Goal: Information Seeking & Learning: Find specific fact

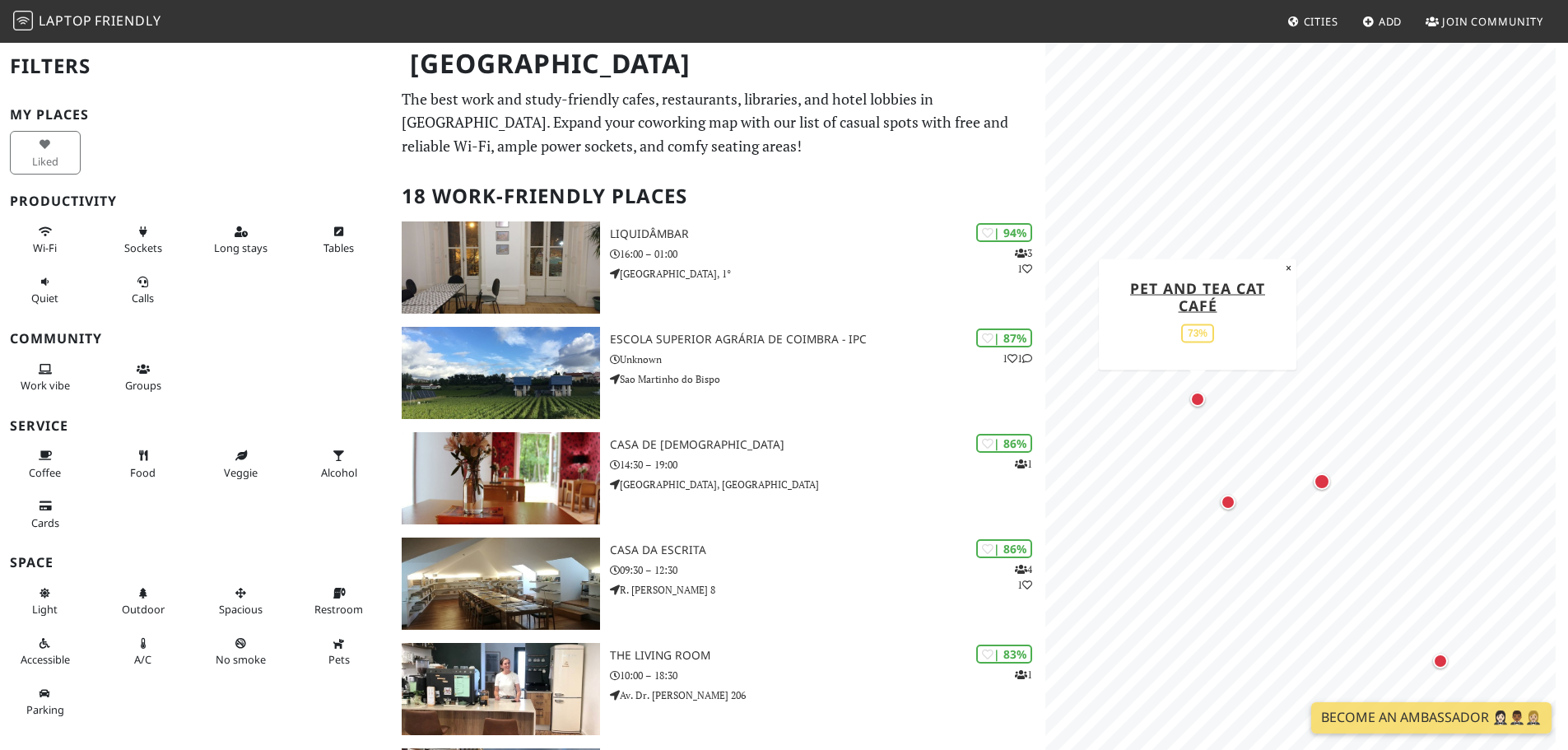
click at [1202, 408] on div "Map marker" at bounding box center [1197, 399] width 21 height 21
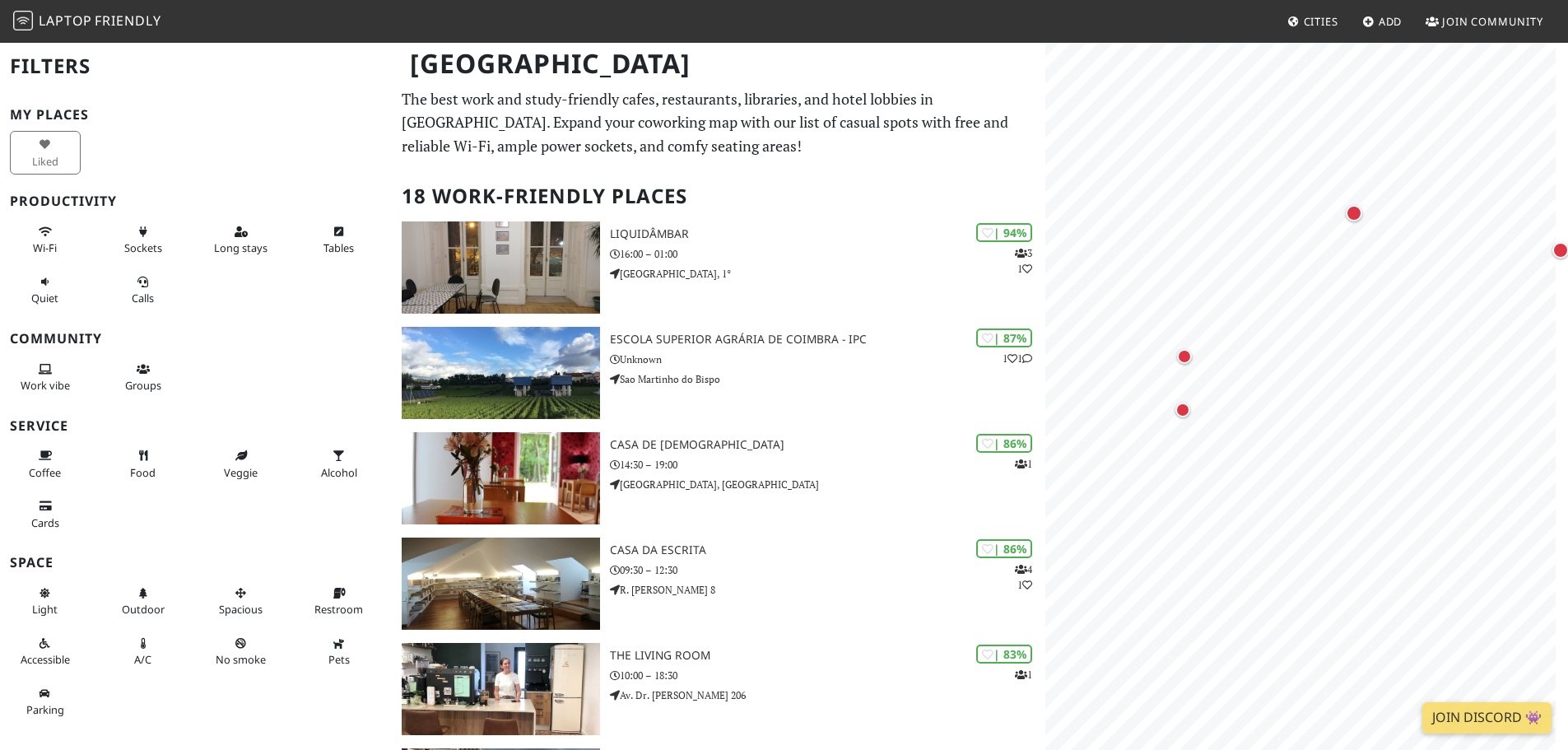
click at [909, 141] on p "The best work and study-friendly cafes, restaurants, libraries, and hotel lobbi…" at bounding box center [718, 122] width 634 height 71
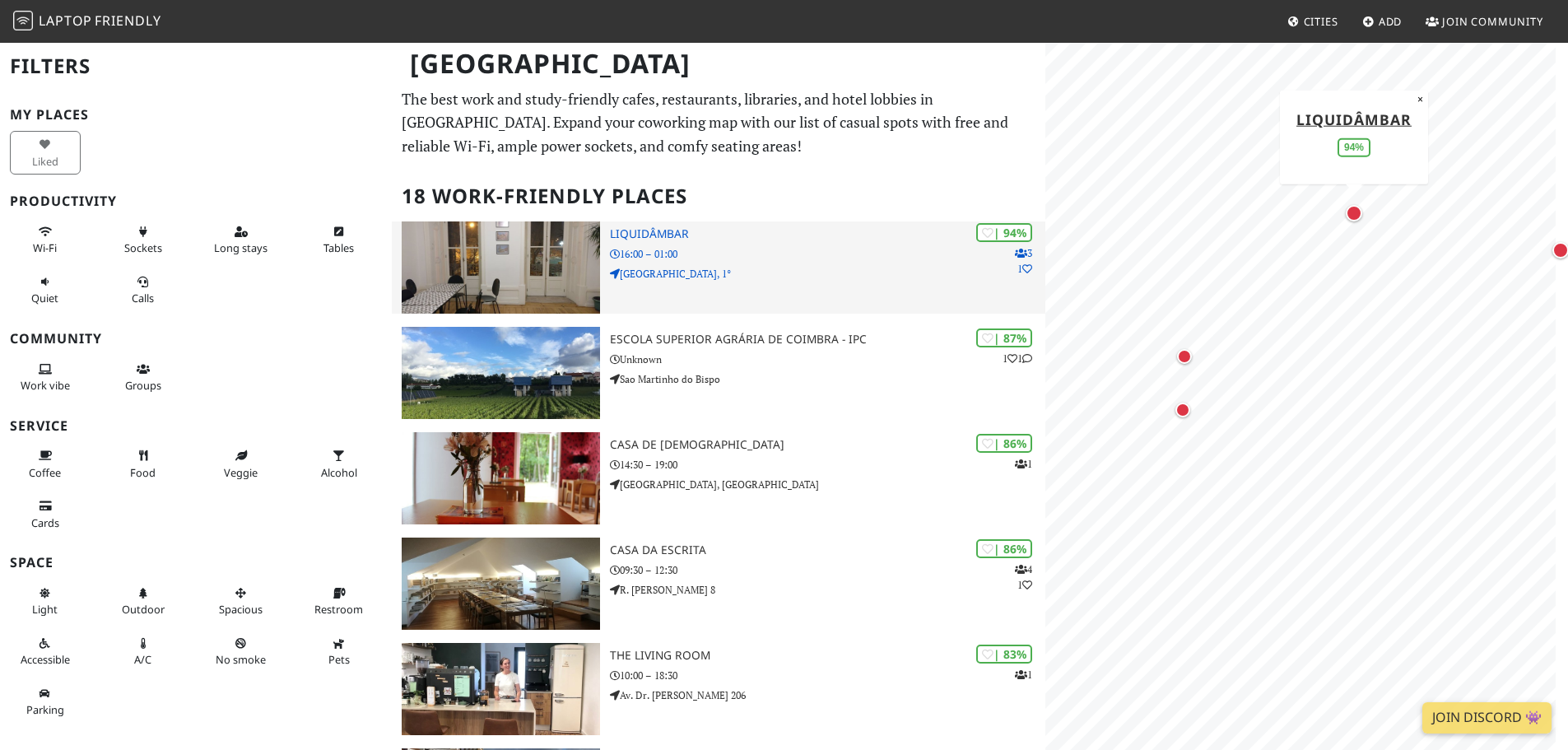
click at [816, 271] on p "Praça da República 28, 1°" at bounding box center [828, 274] width 436 height 15
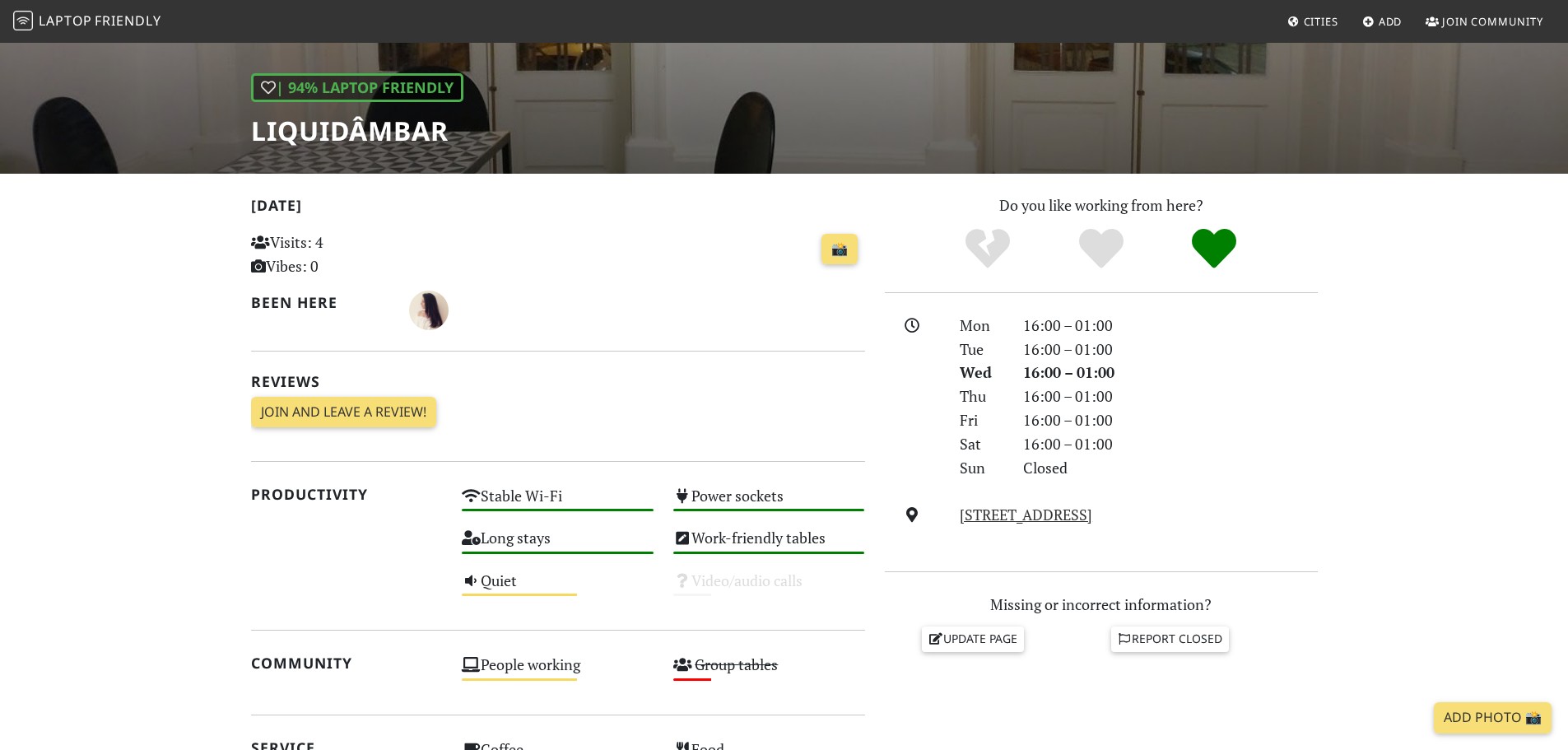
scroll to position [165, 0]
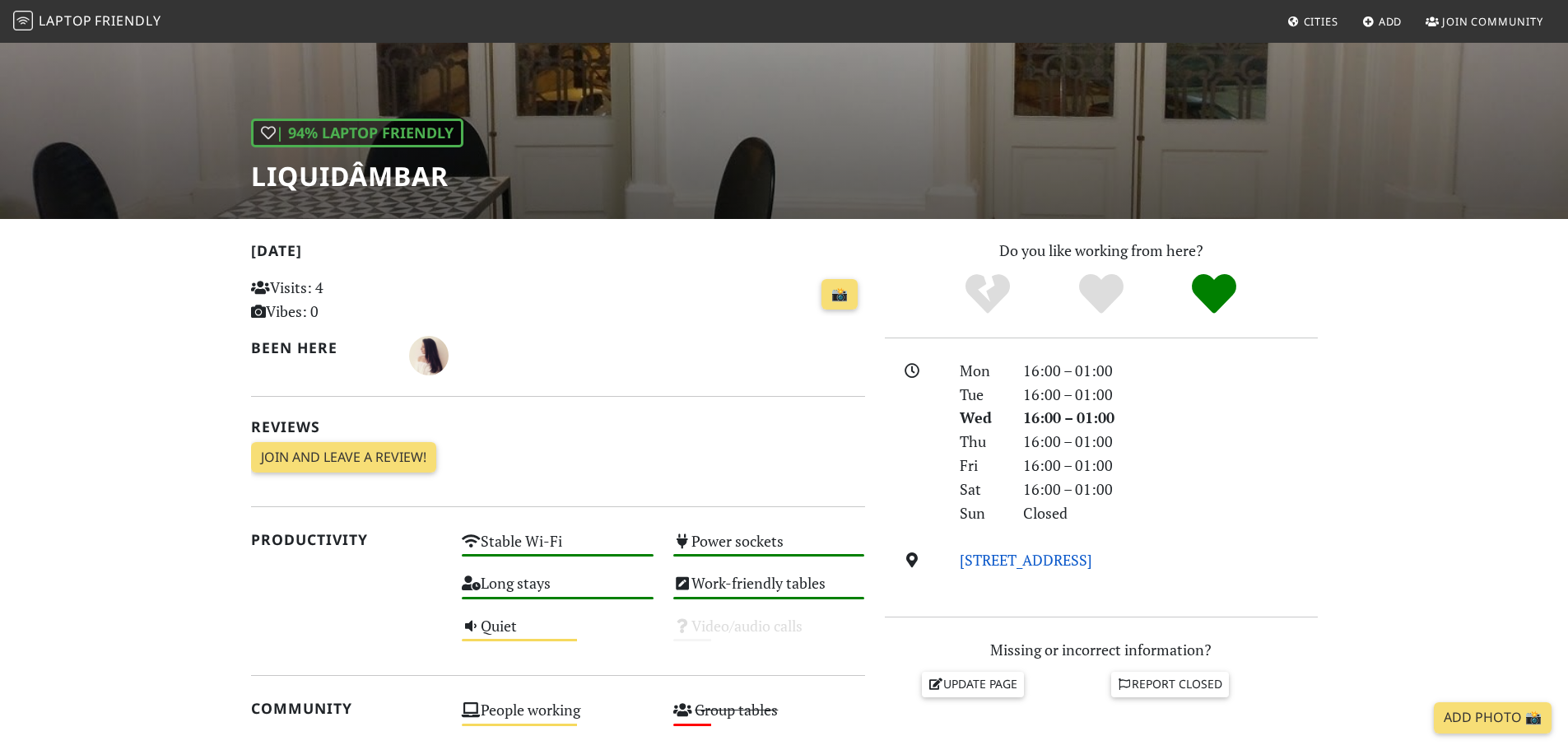
drag, startPoint x: 1267, startPoint y: 556, endPoint x: 960, endPoint y: 561, distance: 307.0
click at [960, 561] on div "[STREET_ADDRESS]" at bounding box center [1138, 560] width 377 height 24
copy link "[STREET_ADDRESS]"
drag, startPoint x: 465, startPoint y: 189, endPoint x: 242, endPoint y: 176, distance: 223.4
click at [242, 176] on div "| 94% Laptop Friendly Liquidâmbar" at bounding box center [784, 48] width 1568 height 343
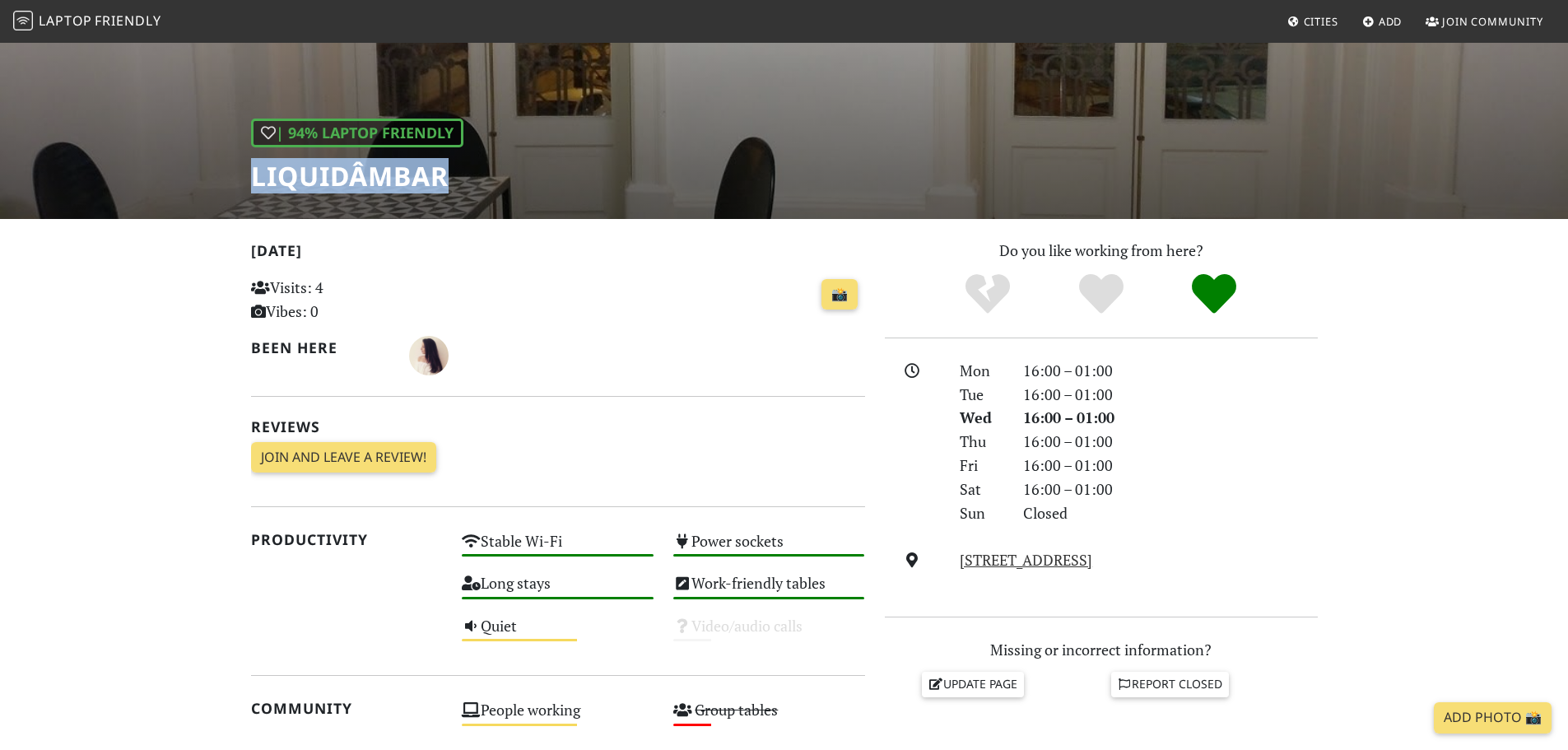
copy h1 "Liquidâmbar"
